Goal: Transaction & Acquisition: Purchase product/service

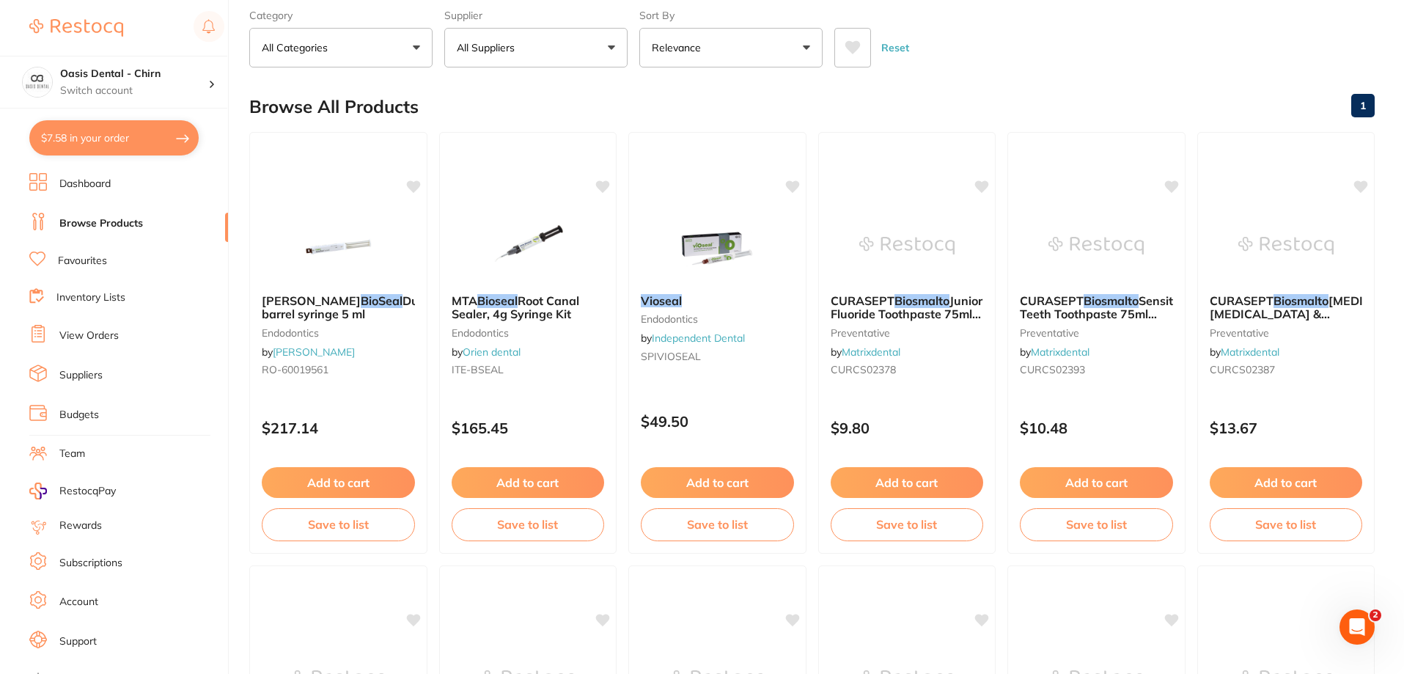
scroll to position [147, 0]
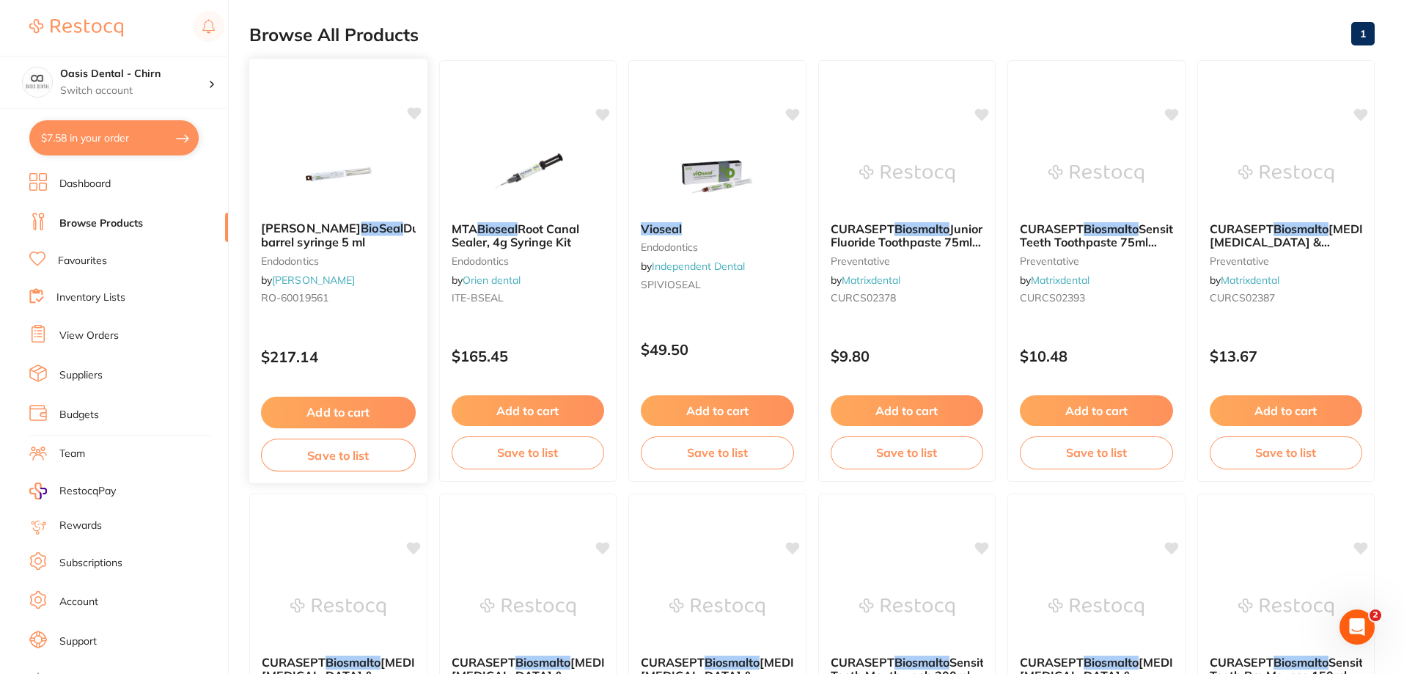
type input "bioseal"
click at [342, 165] on img at bounding box center [338, 173] width 96 height 74
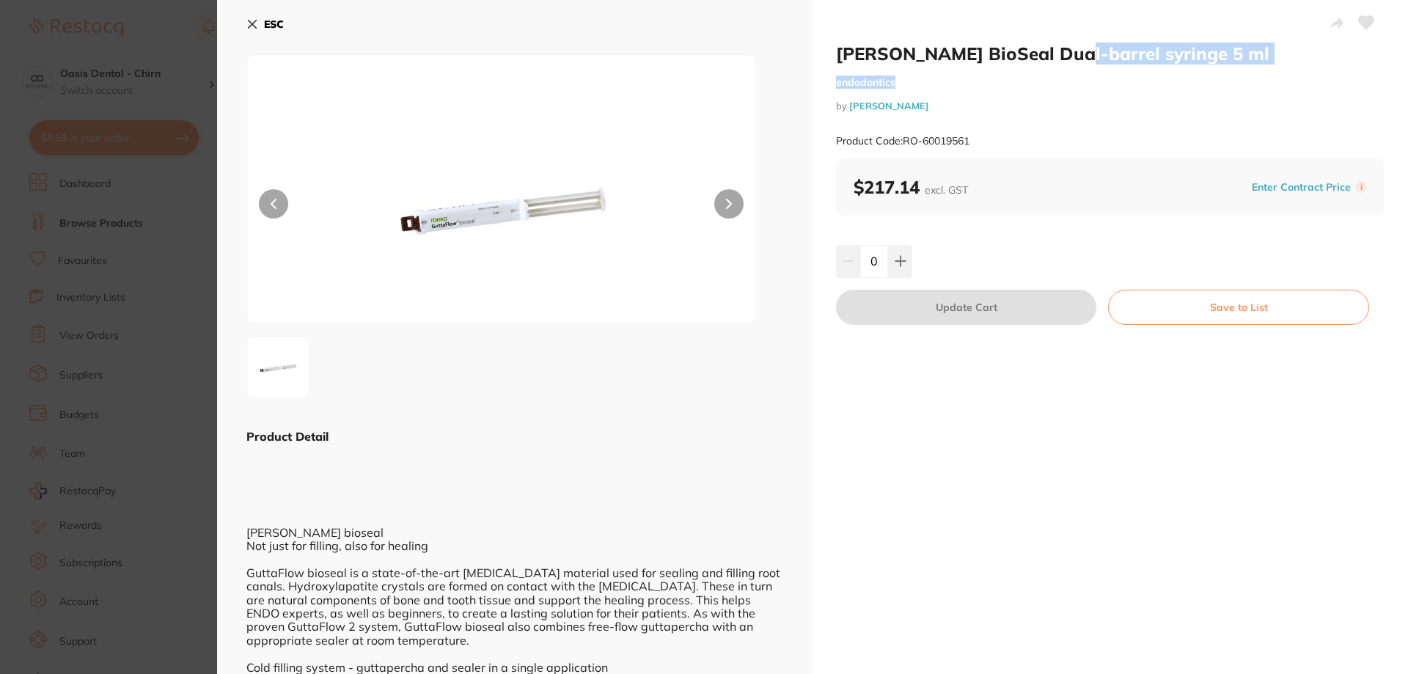
drag, startPoint x: 1078, startPoint y: 55, endPoint x: 1187, endPoint y: 74, distance: 110.2
click at [1187, 74] on div "ROEKO GuttaFlow BioSeal Dual-barrel syringe 5 ml endodontics by [PERSON_NAME] P…" at bounding box center [1110, 101] width 548 height 116
click at [1189, 81] on small "endodontics" at bounding box center [1110, 82] width 548 height 12
click at [466, 224] on img at bounding box center [501, 208] width 305 height 232
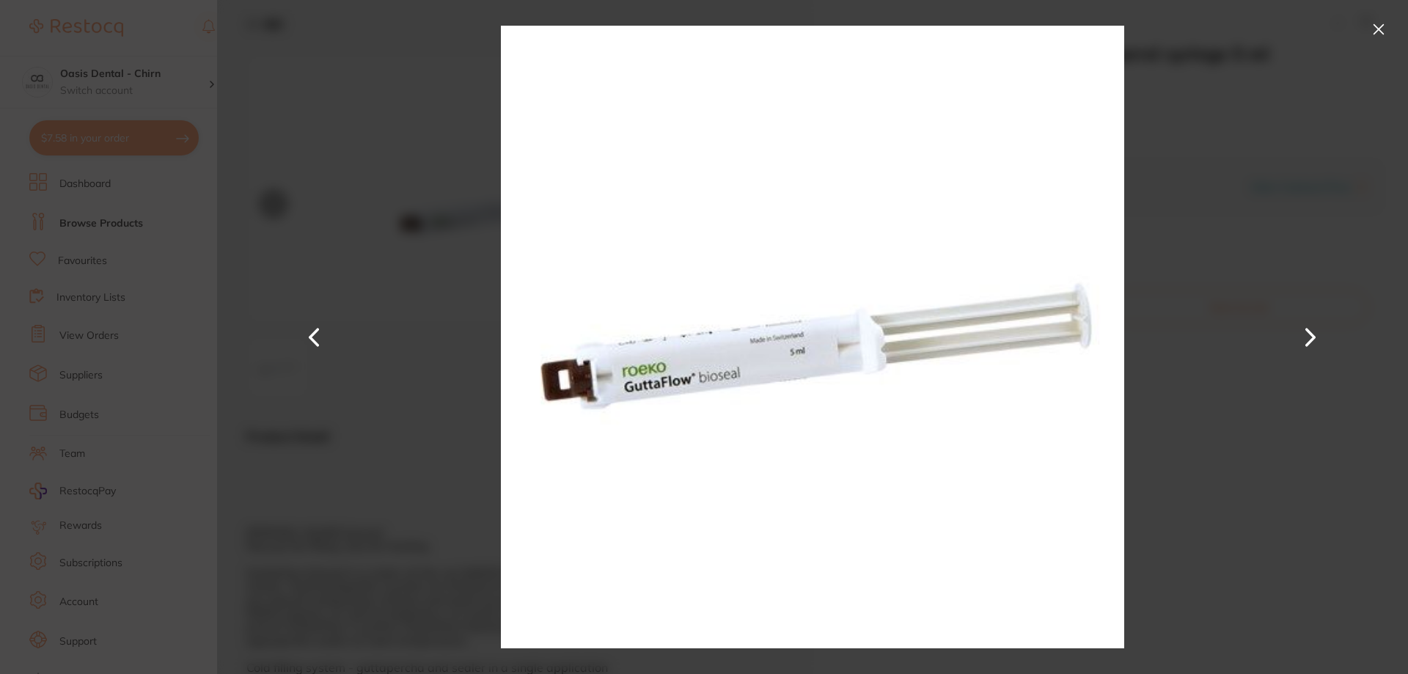
click at [1215, 380] on div at bounding box center [812, 337] width 1191 height 674
click at [1374, 29] on button at bounding box center [1378, 29] width 23 height 23
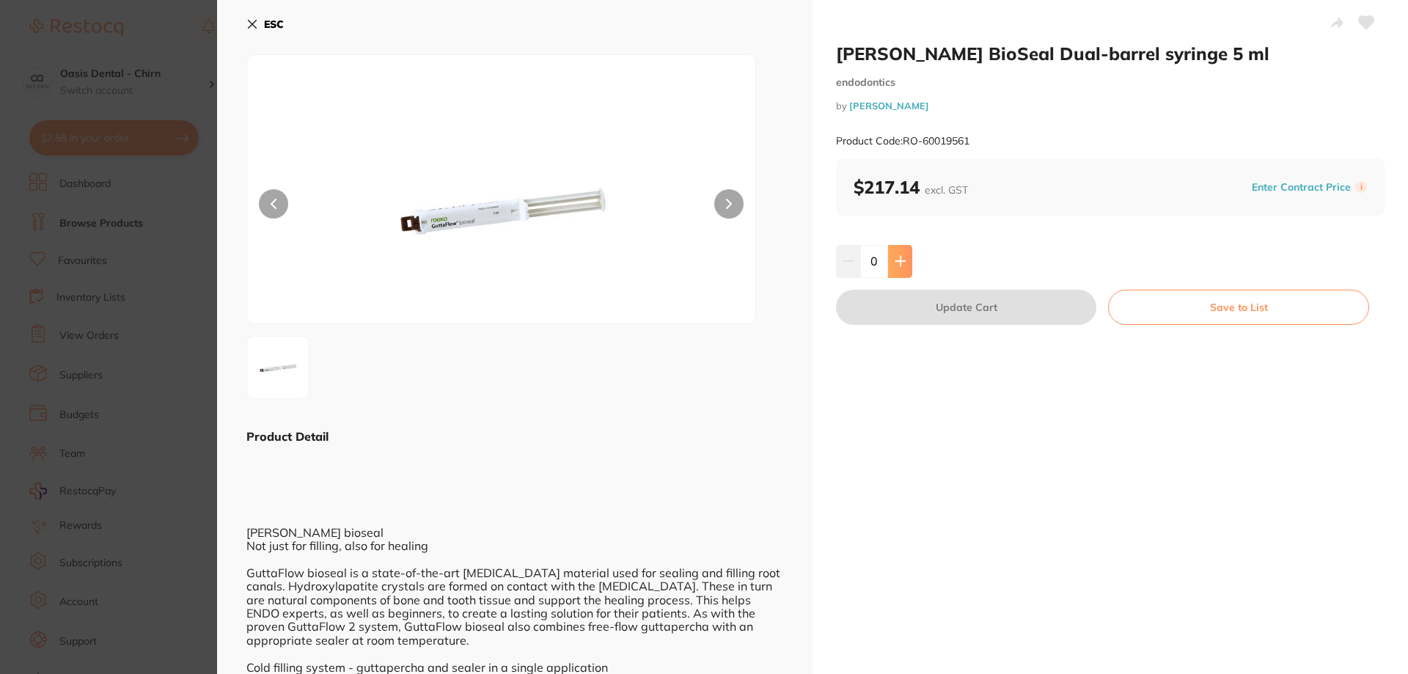
click at [903, 258] on icon at bounding box center [900, 261] width 12 height 12
type input "1"
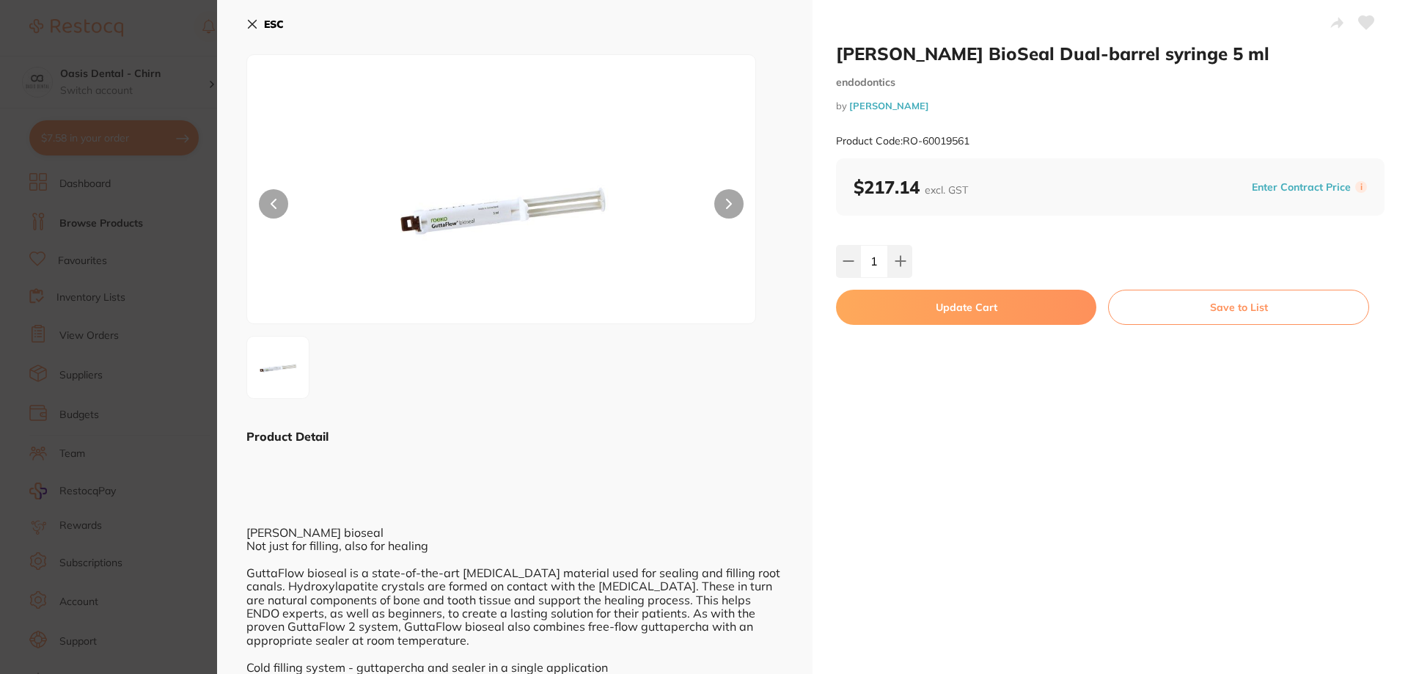
click at [971, 314] on button "Update Cart" at bounding box center [966, 307] width 260 height 35
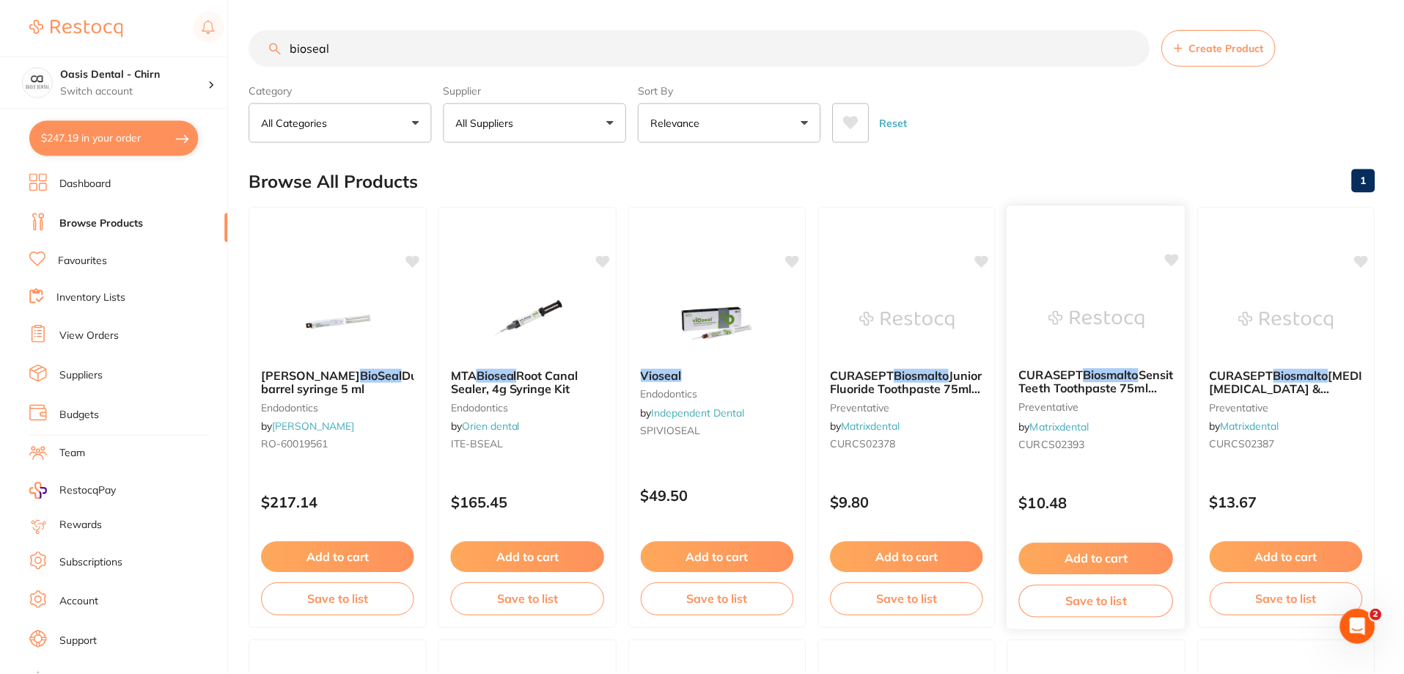
scroll to position [147, 0]
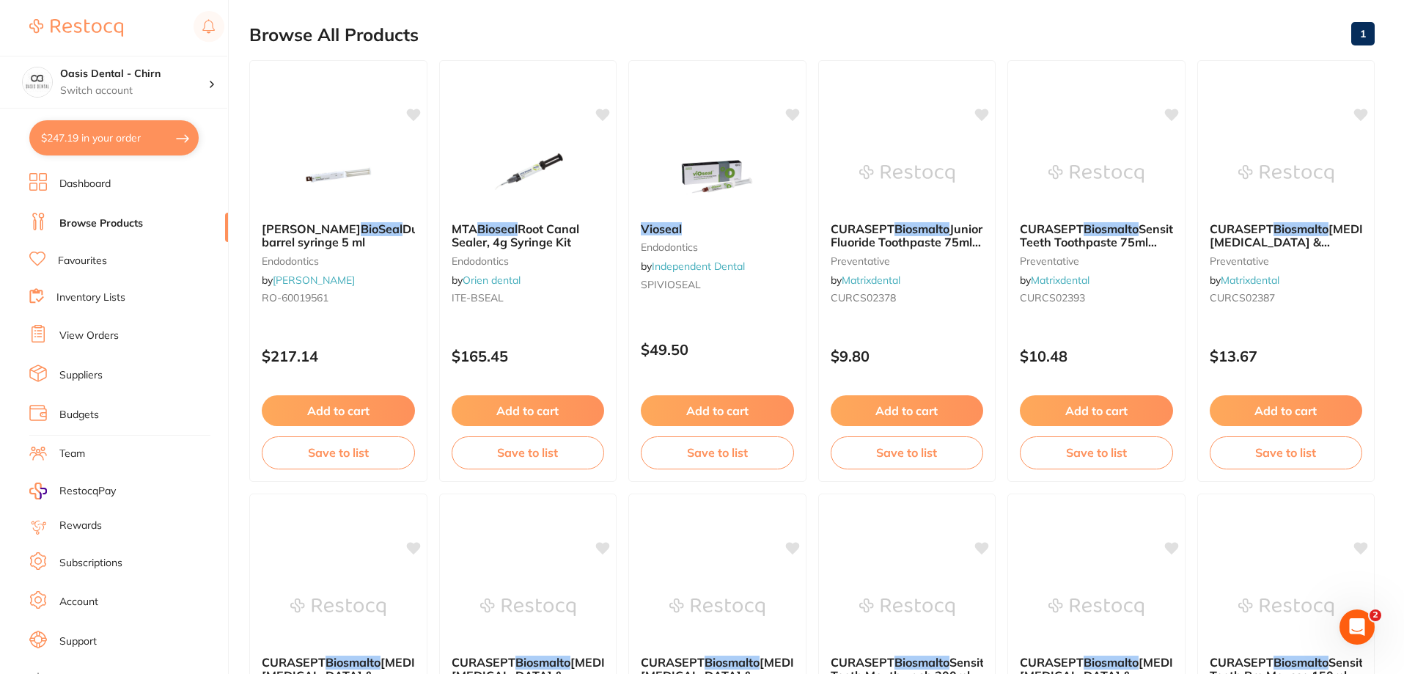
click at [240, 192] on div "$247.19 Oasis Dental - Chirn Switch account Oasis Dental - Chirn $247.19 in you…" at bounding box center [702, 190] width 1404 height 674
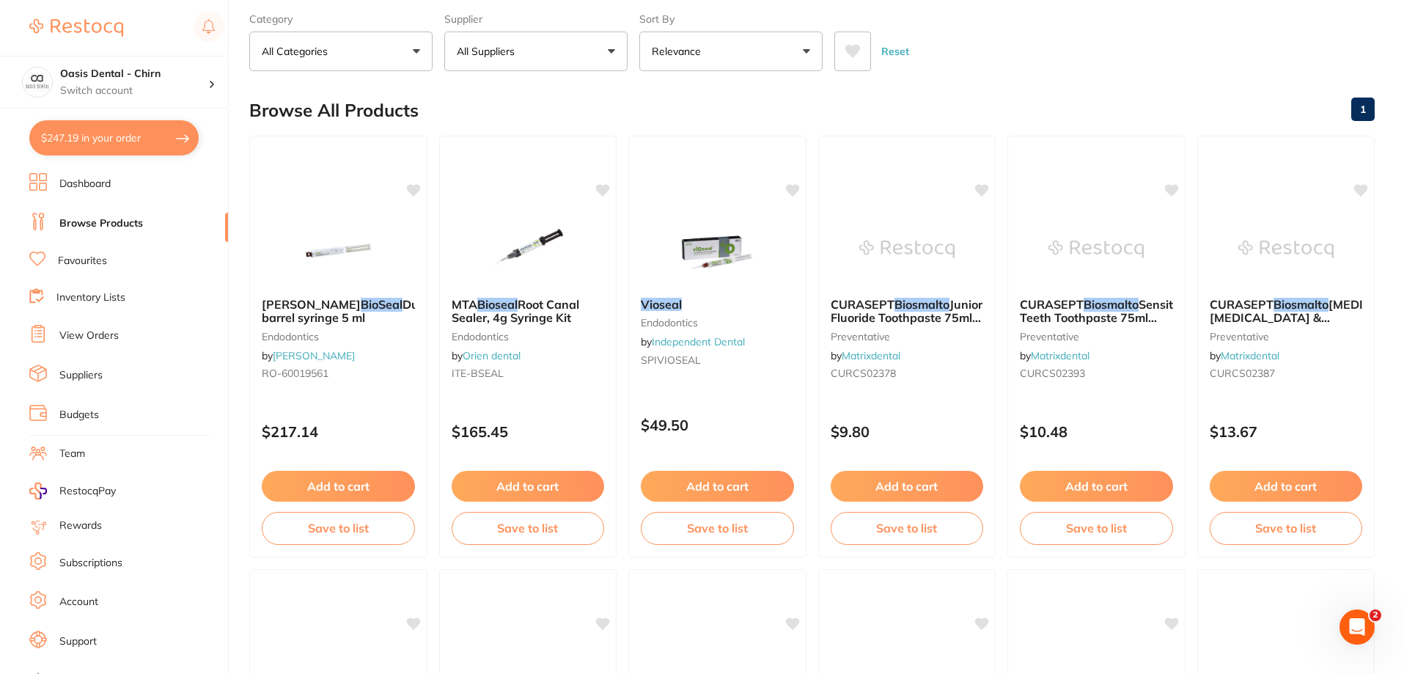
scroll to position [0, 0]
